Goal: Submit feedback/report problem

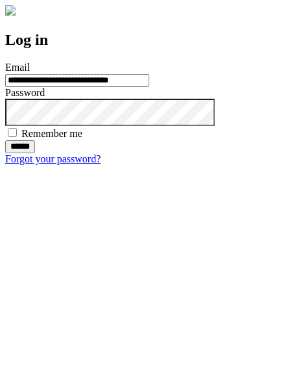
type input "**********"
click at [35, 153] on input "******" at bounding box center [20, 146] width 30 height 13
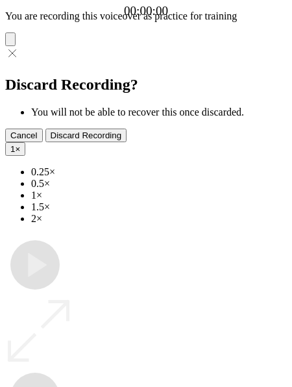
type input "**********"
